Goal: Task Accomplishment & Management: Use online tool/utility

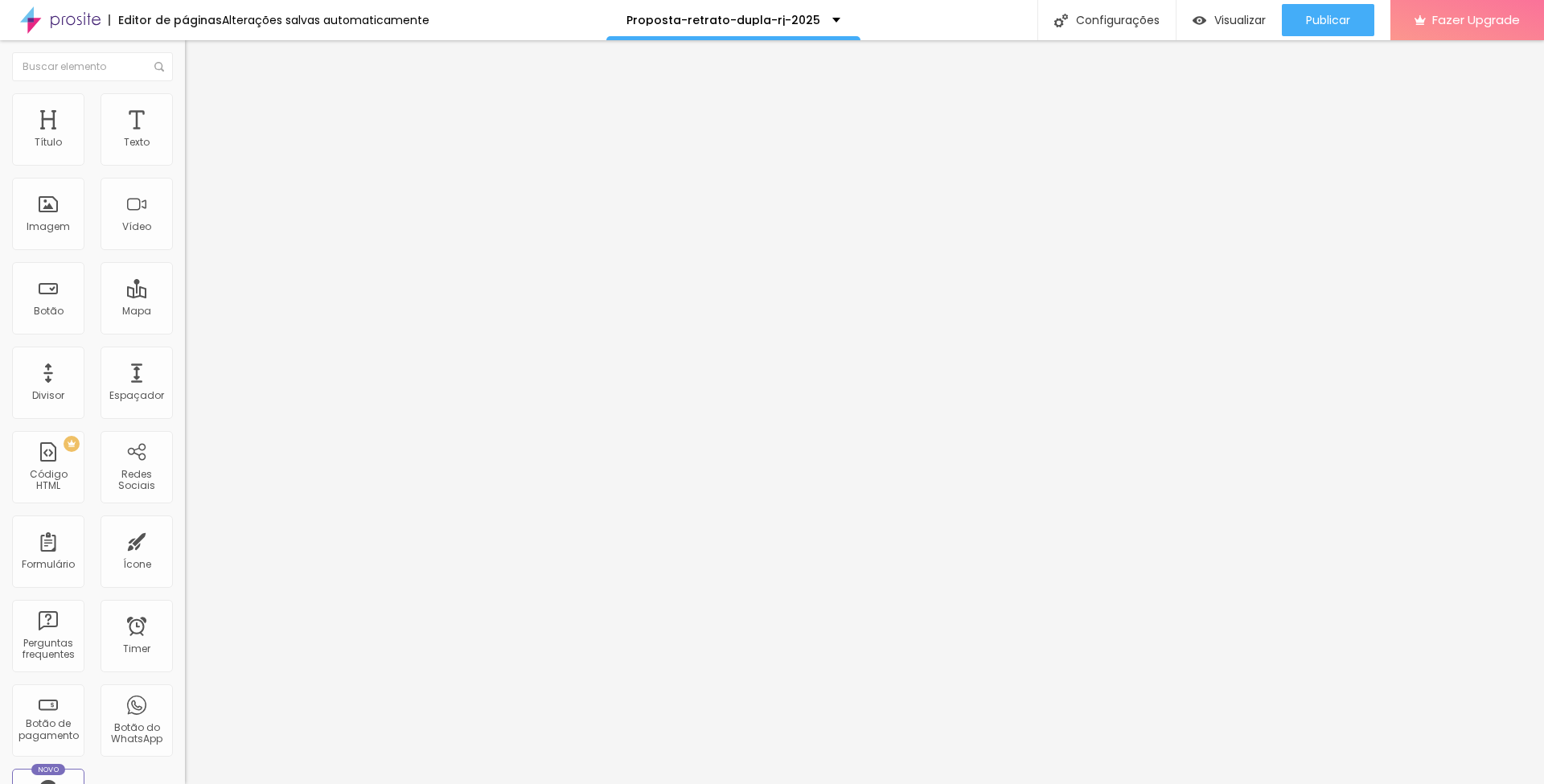
click at [185, 139] on span "Trocar imagem" at bounding box center [228, 131] width 88 height 13
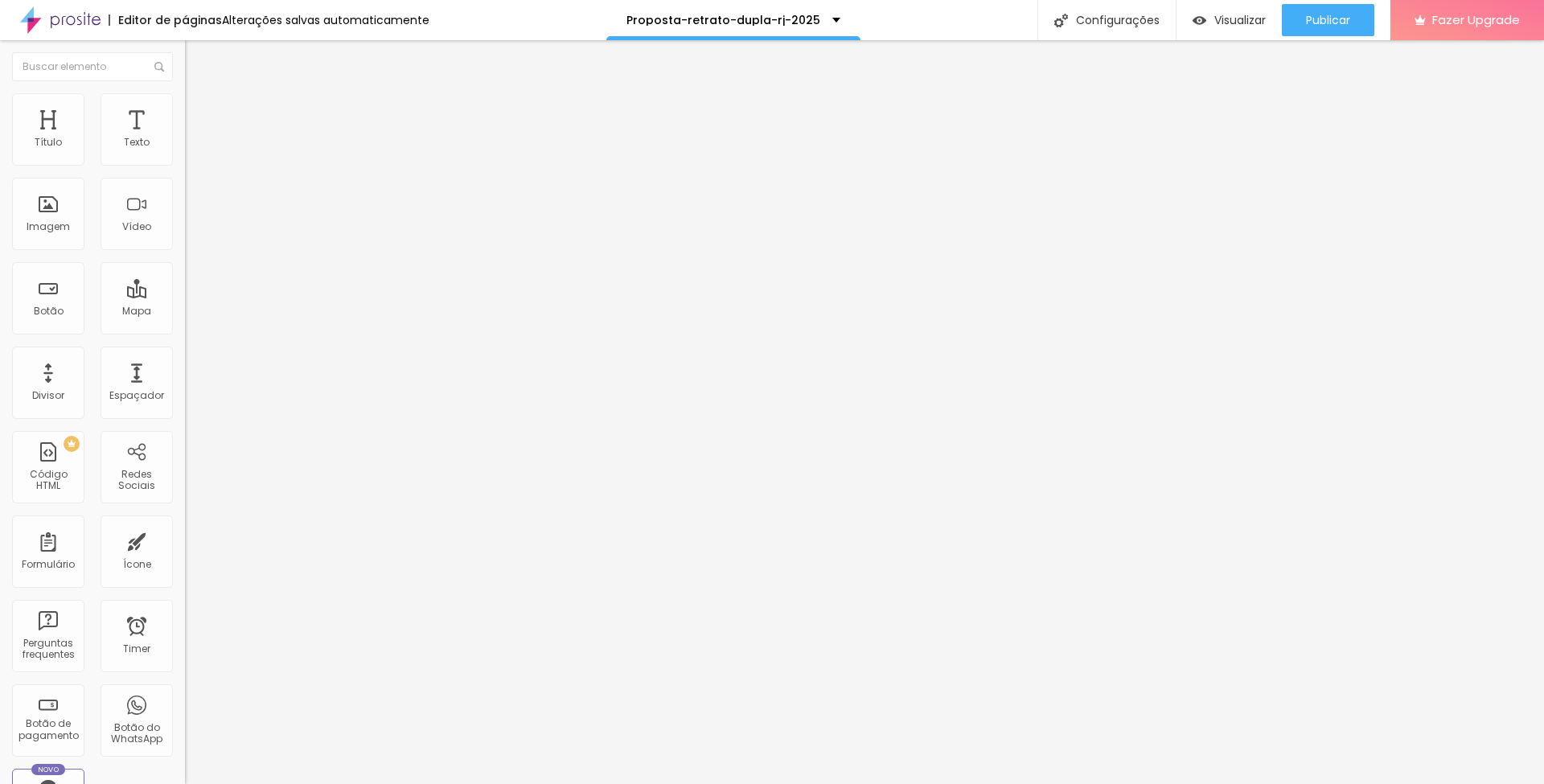
click at [185, 139] on span "Trocar imagem" at bounding box center [228, 131] width 88 height 13
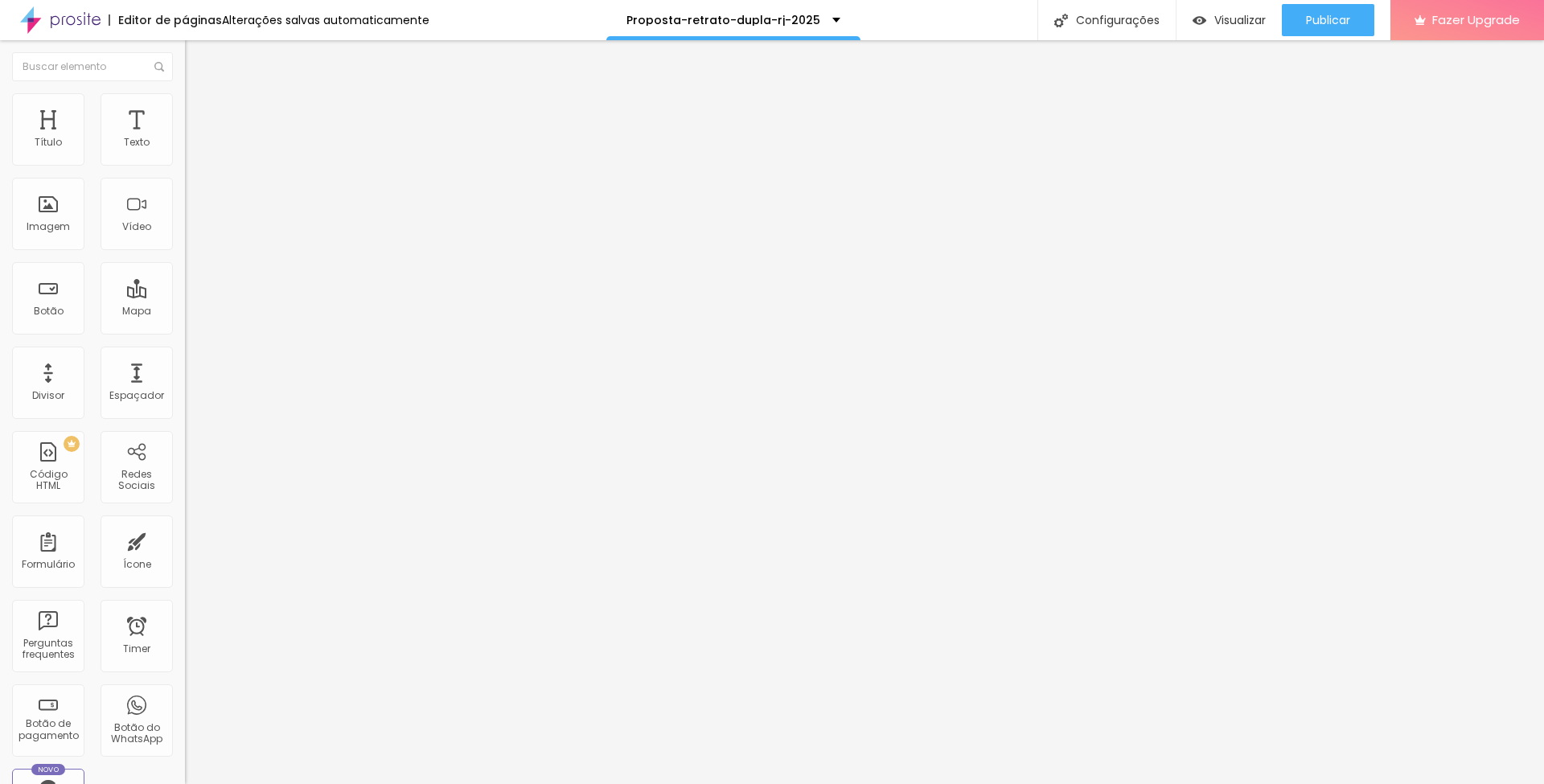
click at [185, 139] on span "Trocar imagem" at bounding box center [228, 131] width 88 height 13
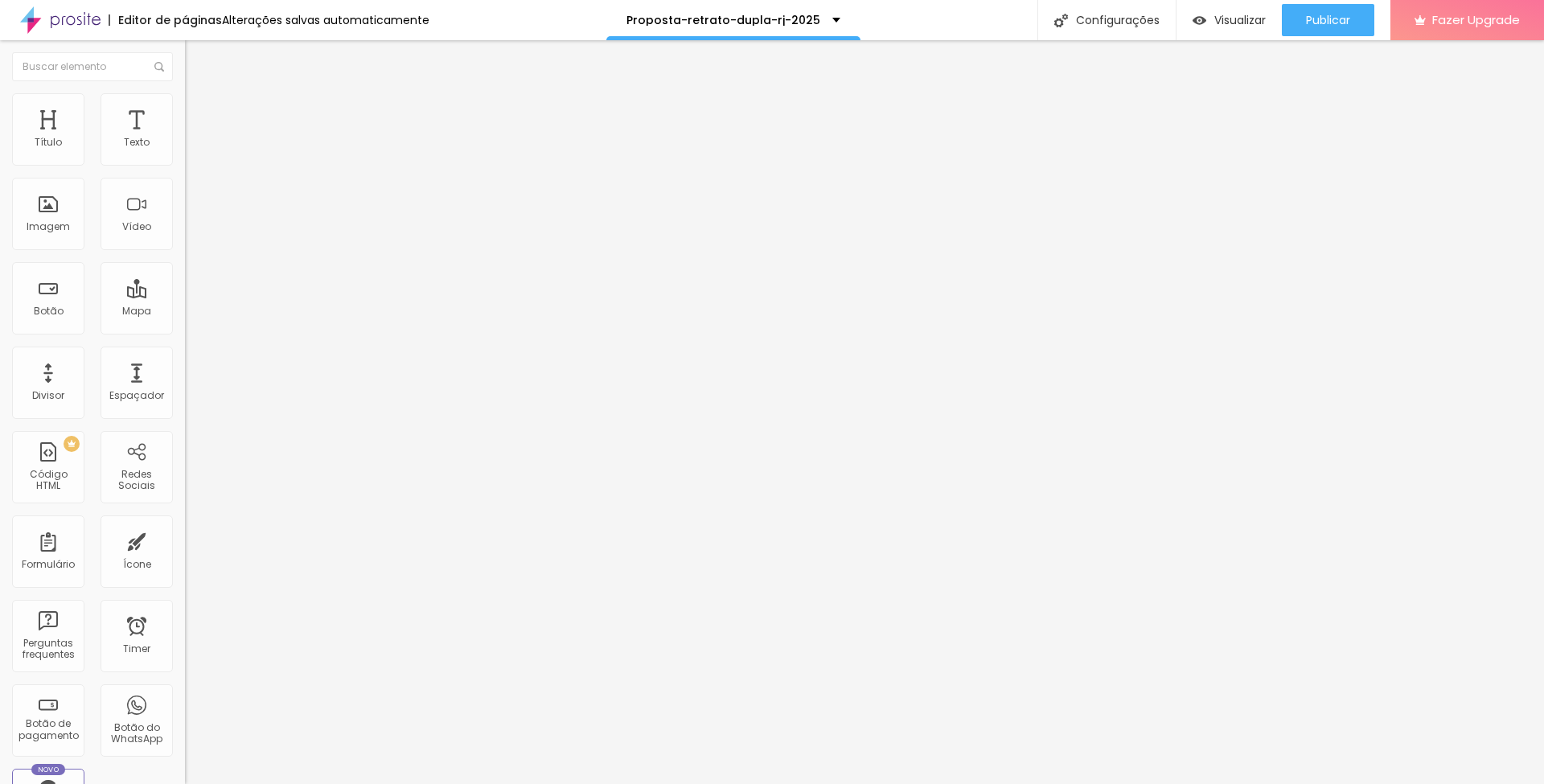
click at [185, 139] on span "Trocar imagem" at bounding box center [228, 131] width 88 height 13
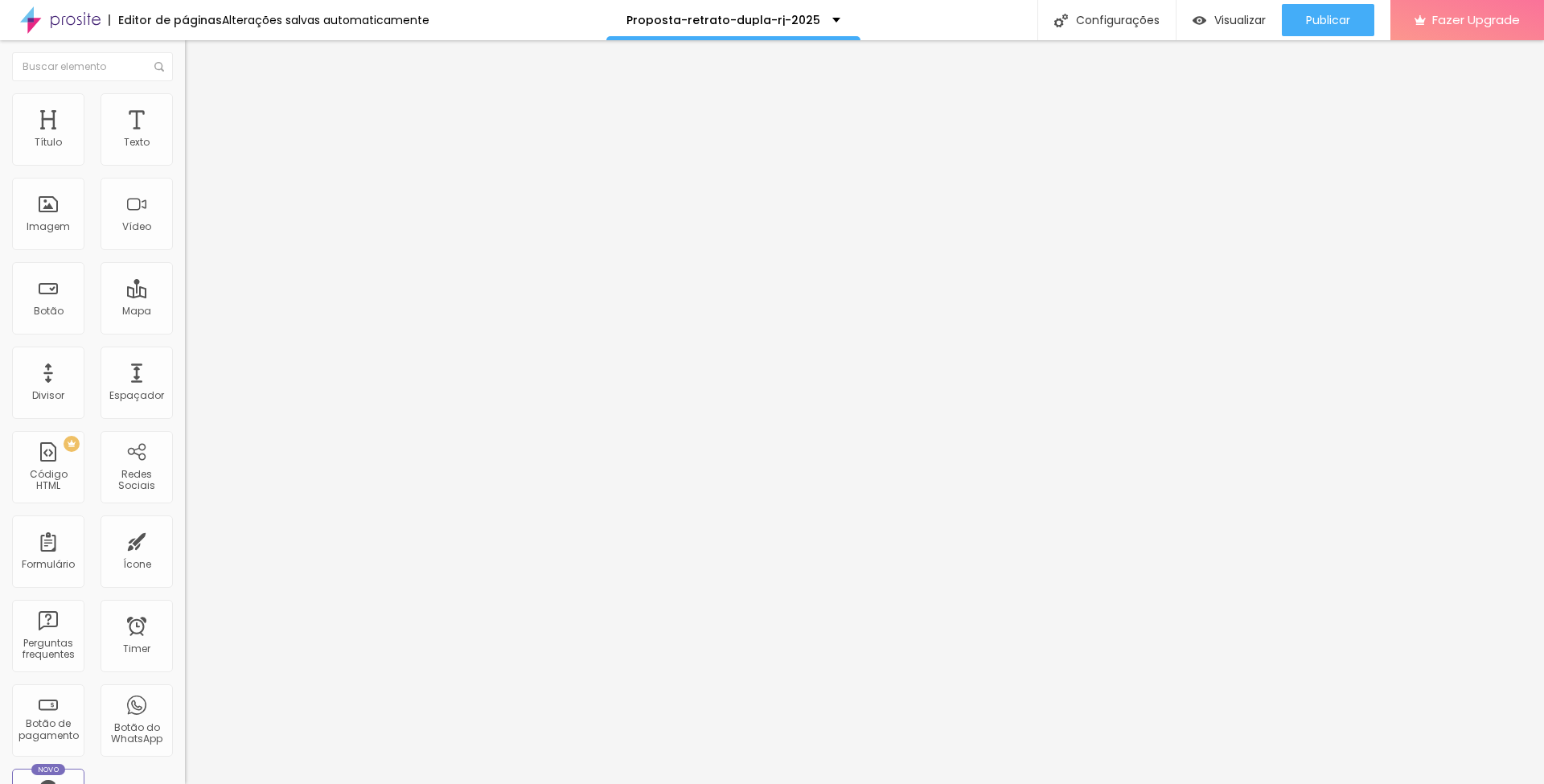
click at [185, 139] on span "Trocar imagem" at bounding box center [228, 131] width 88 height 13
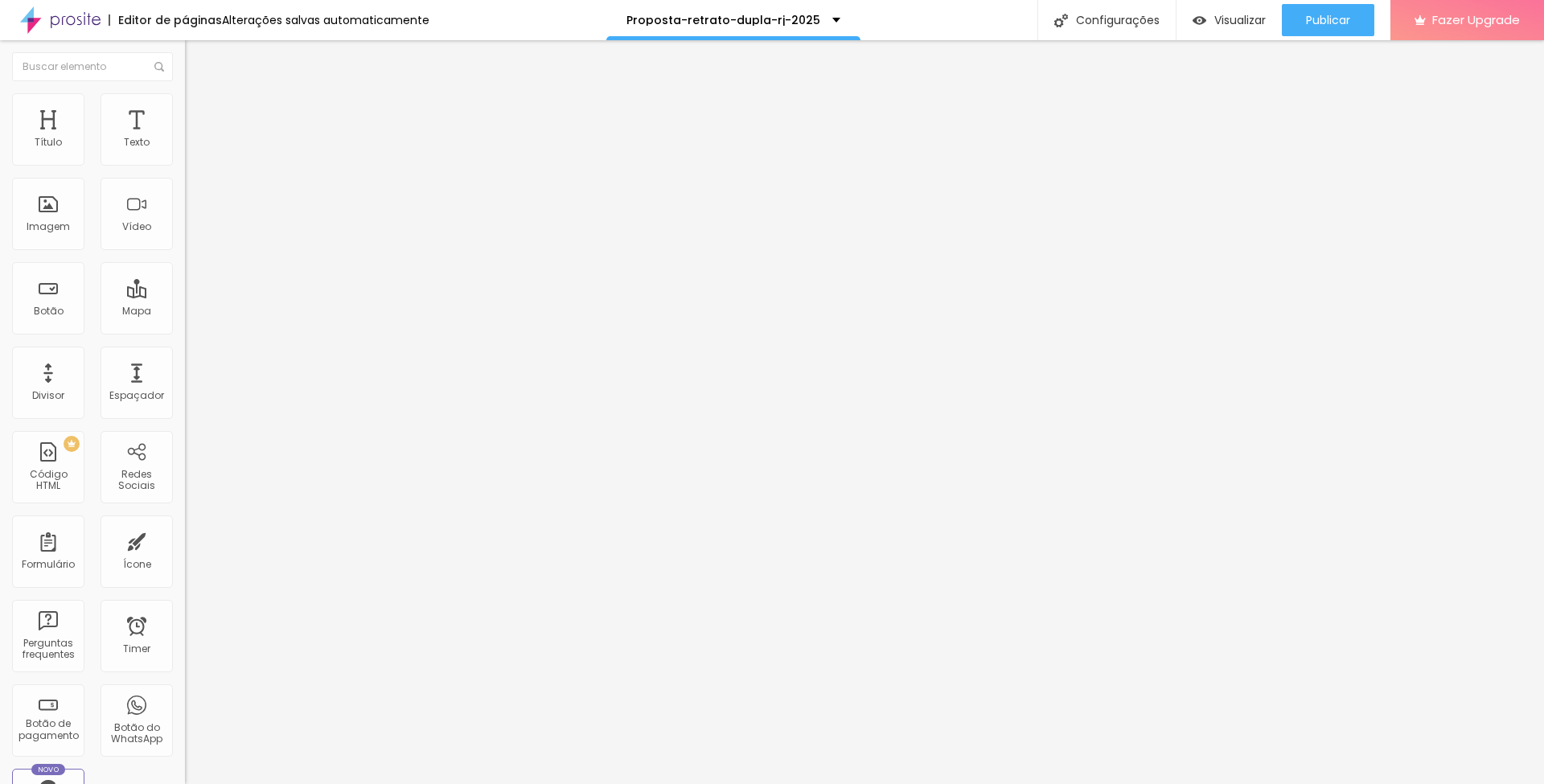
click at [185, 139] on span "Trocar imagem" at bounding box center [228, 131] width 88 height 13
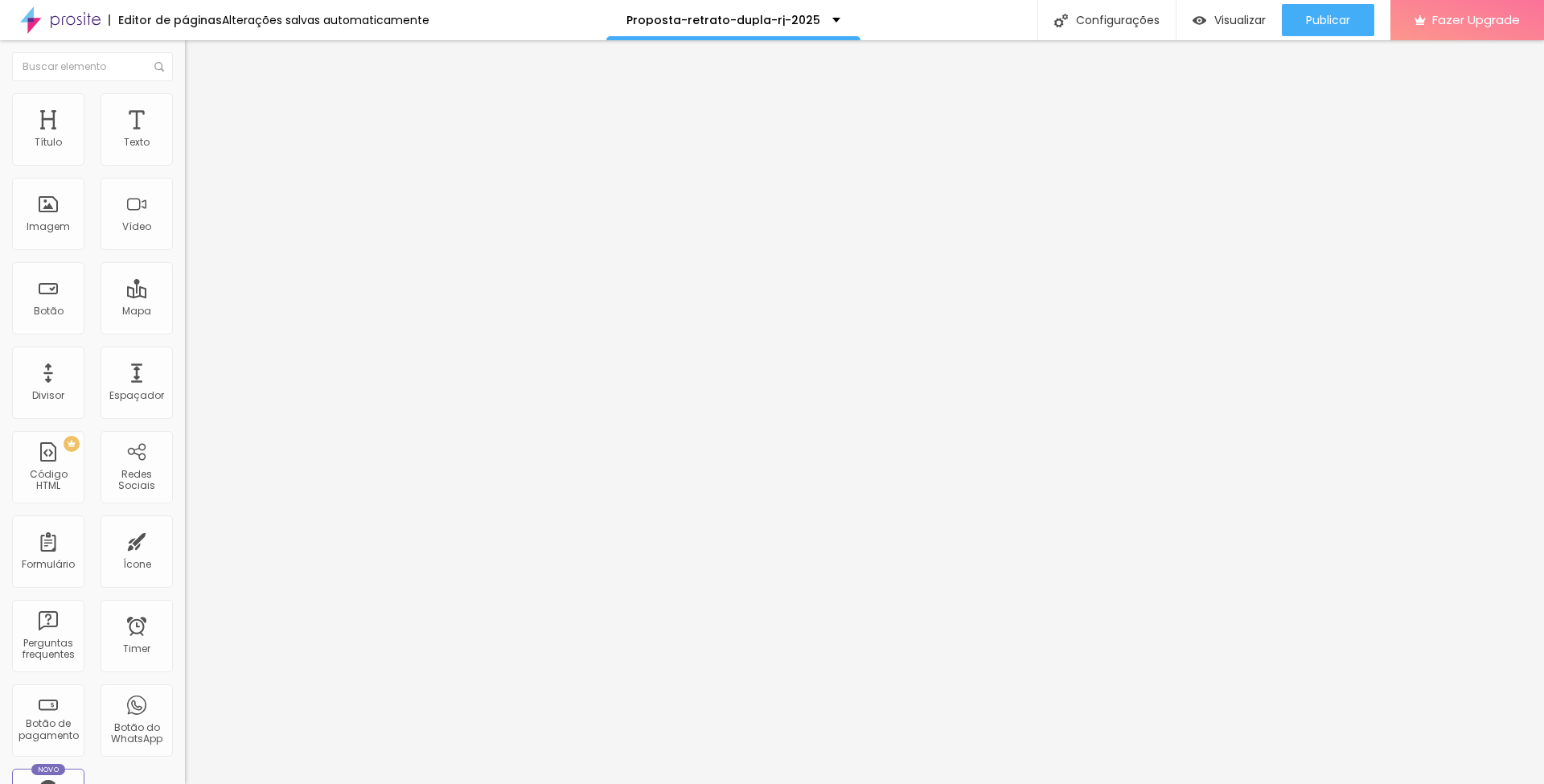
click at [185, 139] on span "Trocar imagem" at bounding box center [228, 131] width 88 height 13
click at [1322, 20] on span "Publicar" at bounding box center [1328, 19] width 44 height 13
